Goal: Transaction & Acquisition: Obtain resource

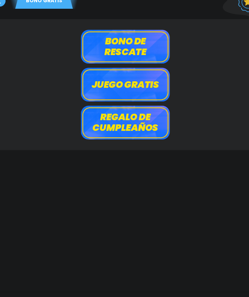
click at [115, 37] on button "Bono de rescate" at bounding box center [124, 52] width 81 height 31
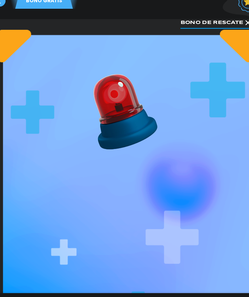
click at [110, 37] on div "[PERSON_NAME] de rescate ¡No te rindas! La ayuda está aquí. Este Dia RECLAMAR T…" at bounding box center [124, 259] width 233 height 444
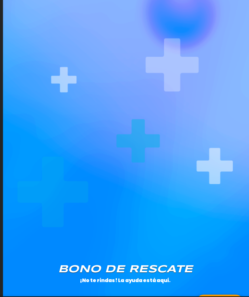
scroll to position [229, 0]
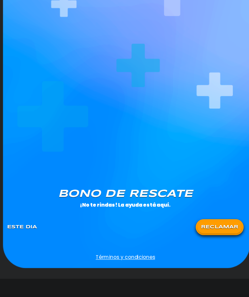
click at [202, 209] on button "RECLAMAR" at bounding box center [210, 214] width 40 height 11
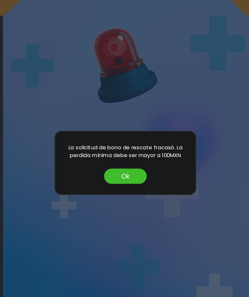
scroll to position [0, 0]
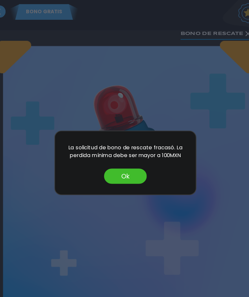
click at [109, 167] on button "Ok" at bounding box center [124, 161] width 39 height 14
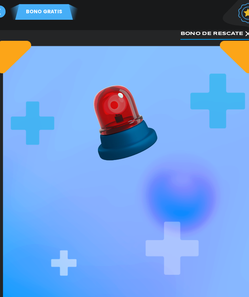
click at [4, 8] on use at bounding box center [9, 10] width 11 height 11
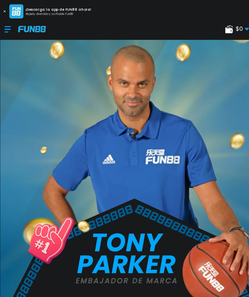
click at [7, 28] on div at bounding box center [10, 26] width 13 height 19
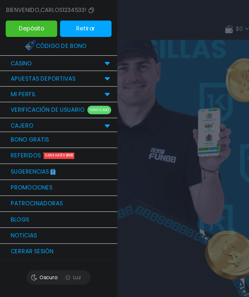
click at [17, 128] on link "Bono Gratis" at bounding box center [53, 127] width 107 height 15
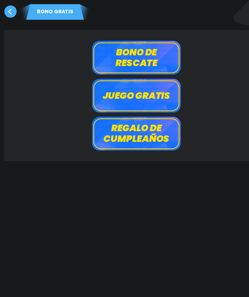
click at [122, 53] on button "Bono de rescate" at bounding box center [124, 52] width 81 height 31
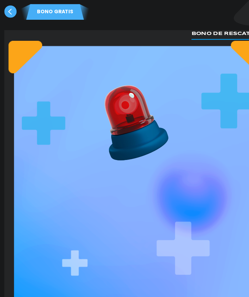
click at [224, 36] on button "Bono de rescate" at bounding box center [207, 30] width 64 height 12
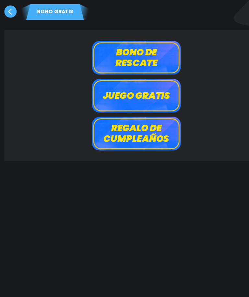
click at [126, 96] on button "Juego gratis" at bounding box center [124, 87] width 81 height 31
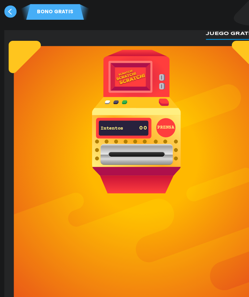
click at [151, 118] on button "PRENSA" at bounding box center [150, 116] width 17 height 17
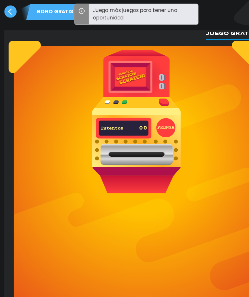
click at [131, 0] on div "BONO GRATIS" at bounding box center [124, 9] width 249 height 18
